Goal: Navigation & Orientation: Find specific page/section

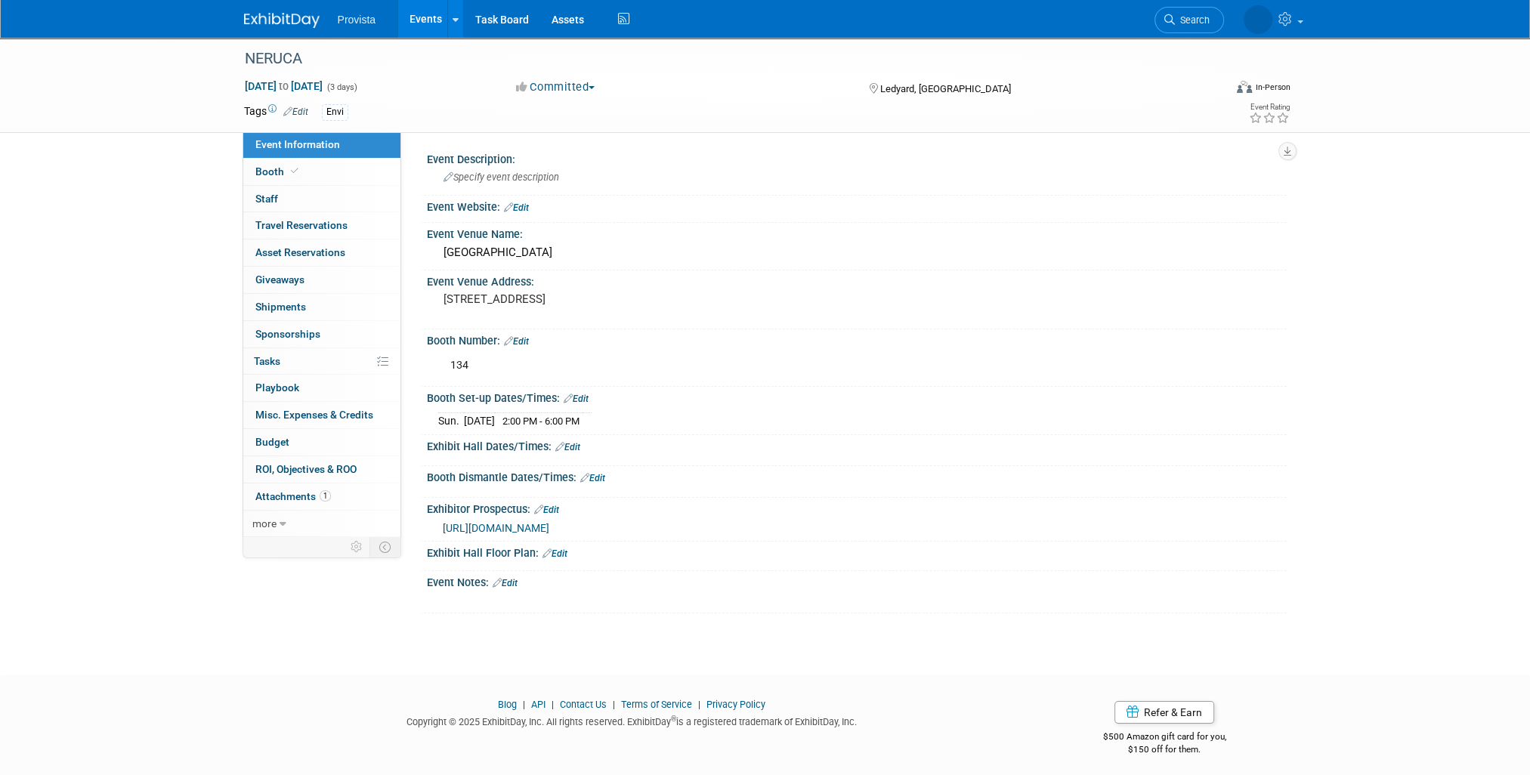
click at [434, 20] on link "Events" at bounding box center [425, 19] width 55 height 38
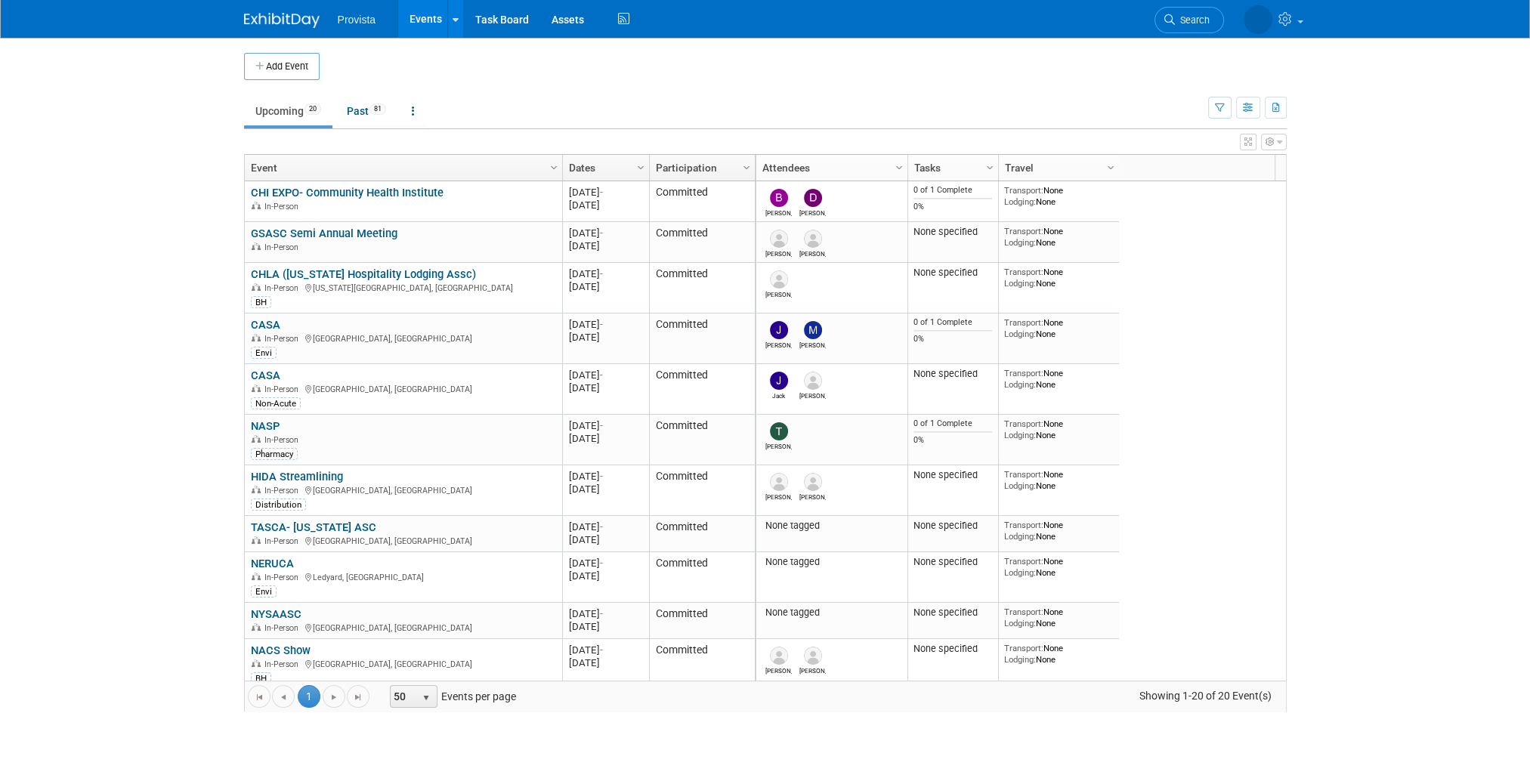
click at [364, 227] on link "GSASC Semi Annual Meeting" at bounding box center [324, 234] width 147 height 14
